Goal: Use online tool/utility: Use online tool/utility

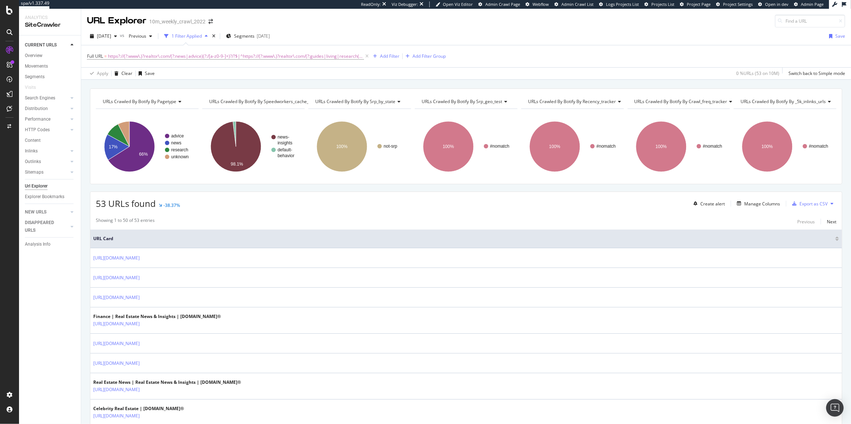
scroll to position [58, 0]
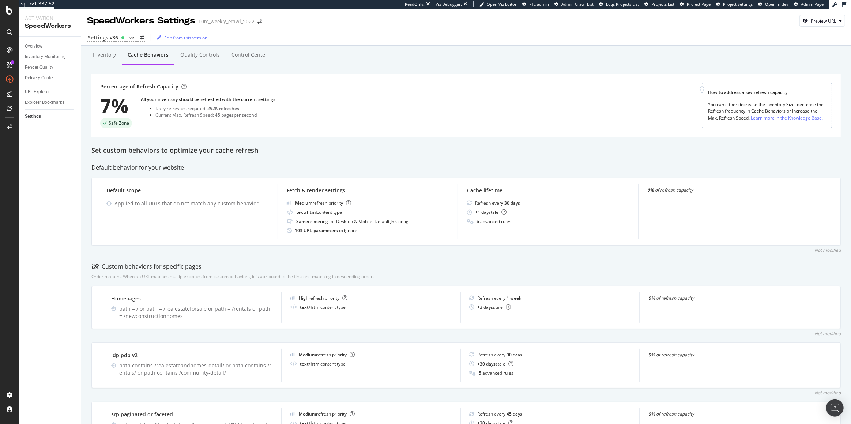
scroll to position [178, 0]
